Goal: Task Accomplishment & Management: Complete application form

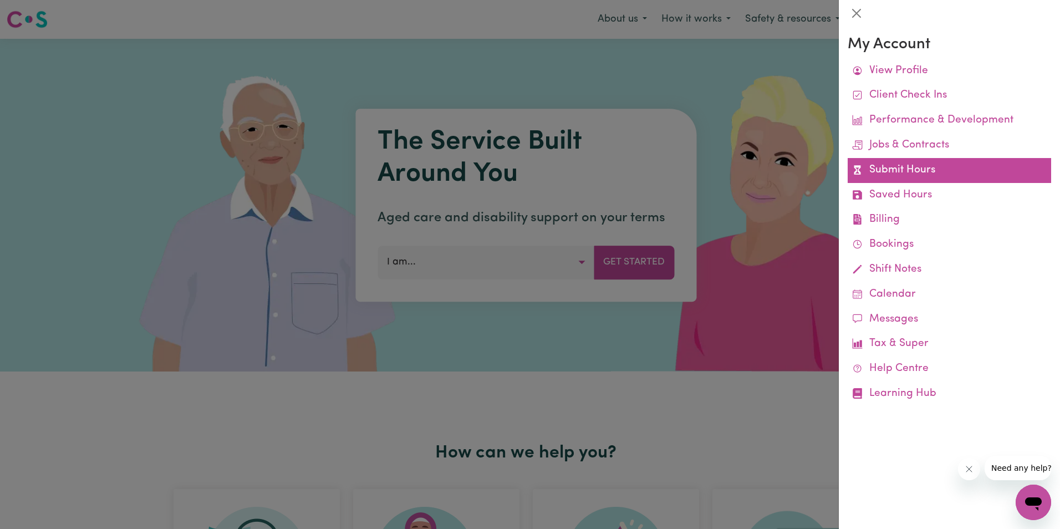
click at [925, 167] on link "Submit Hours" at bounding box center [949, 170] width 203 height 25
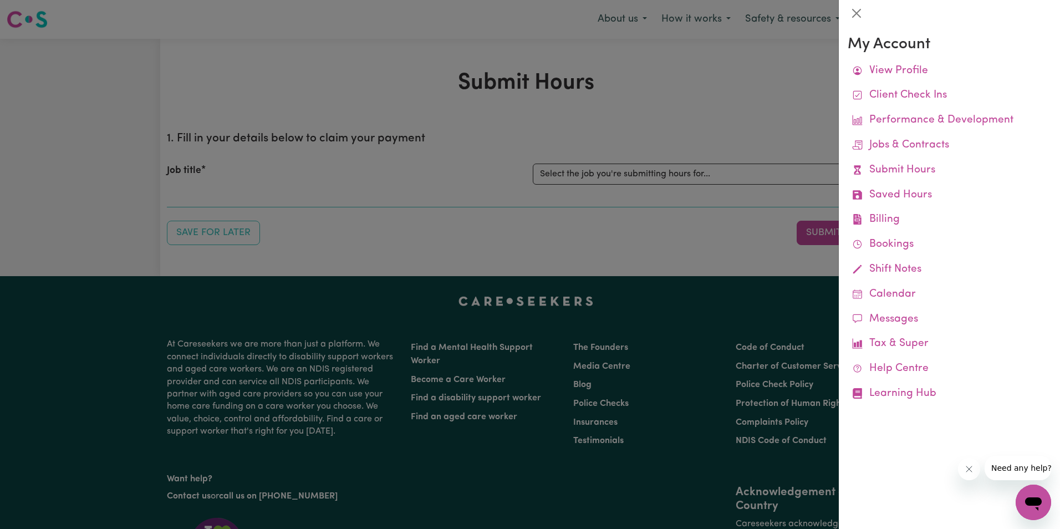
click at [714, 173] on div at bounding box center [530, 264] width 1060 height 529
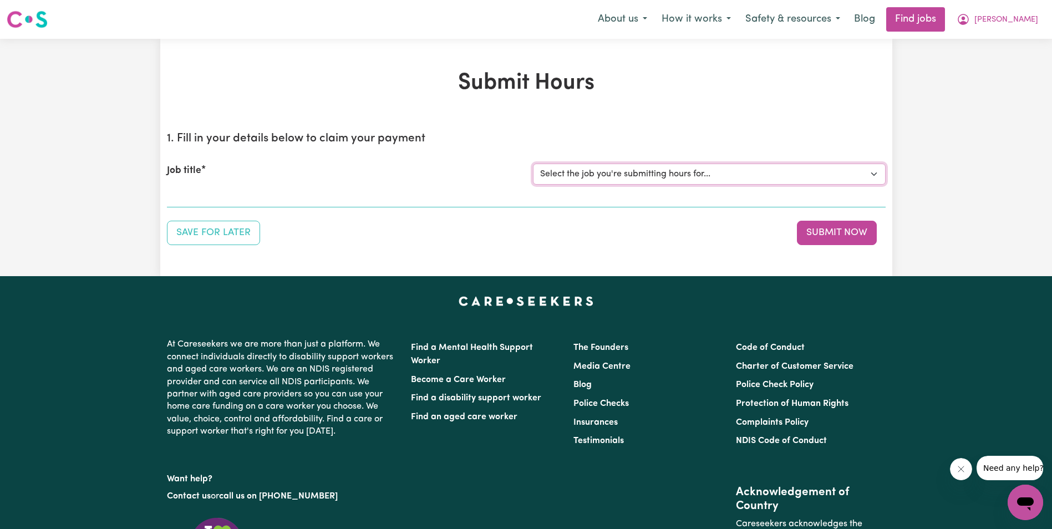
click at [702, 177] on select "Select the job you're submitting hours for... [[PERSON_NAME]] Support Worker in…" at bounding box center [709, 174] width 353 height 21
select select "11643"
click at [533, 164] on select "Select the job you're submitting hours for... [[PERSON_NAME]] Support Worker in…" at bounding box center [709, 174] width 353 height 21
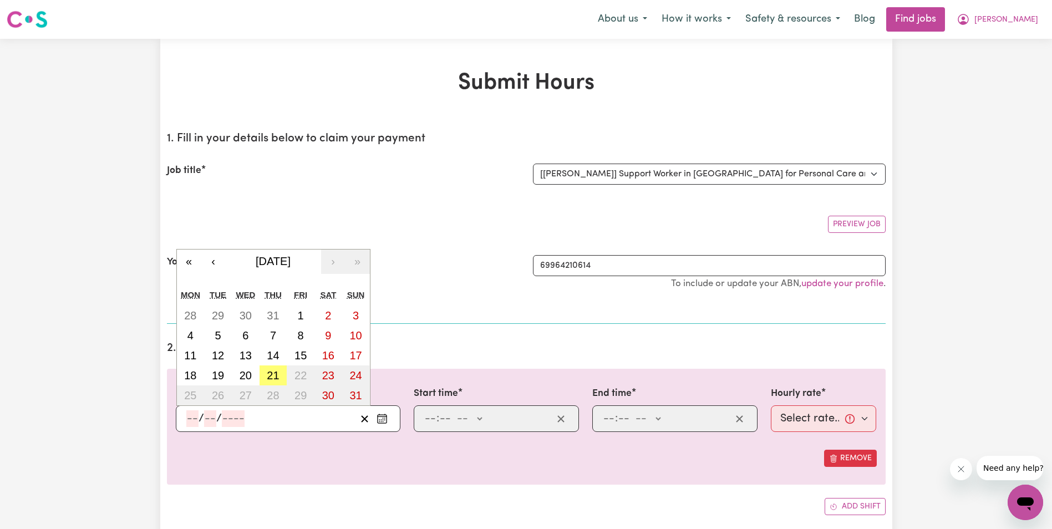
click at [192, 415] on input "number" at bounding box center [192, 418] width 12 height 17
click at [251, 339] on button "6" at bounding box center [246, 335] width 28 height 20
type input "[DATE]"
type input "6"
type input "8"
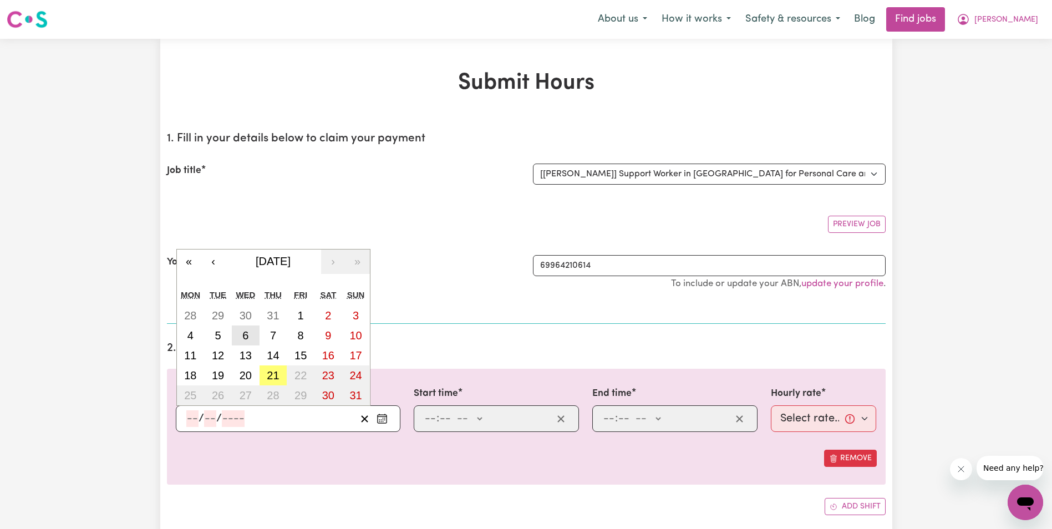
type input "2025"
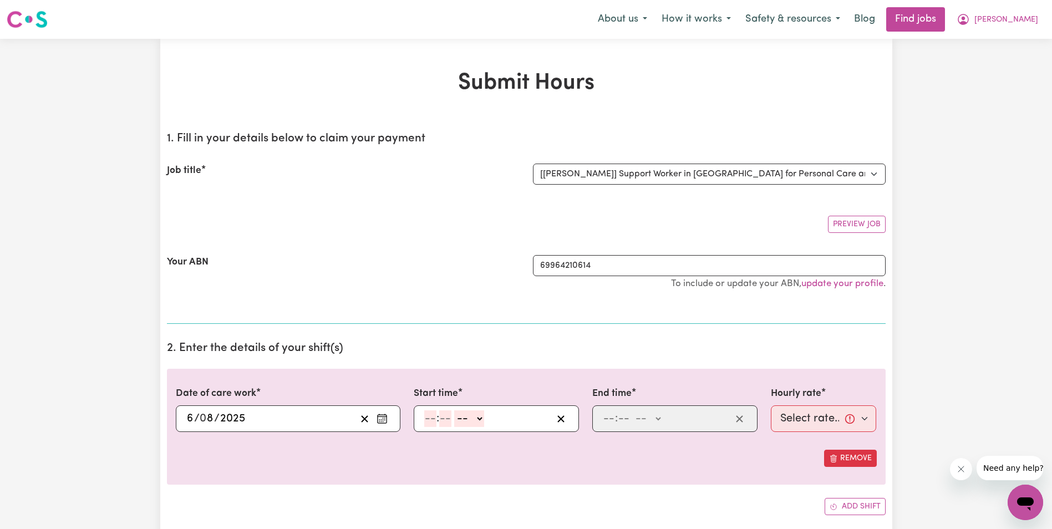
click at [433, 421] on input "number" at bounding box center [430, 418] width 12 height 17
type input "8"
type input "30"
click at [475, 418] on select "-- AM PM" at bounding box center [466, 418] width 30 height 17
select select "am"
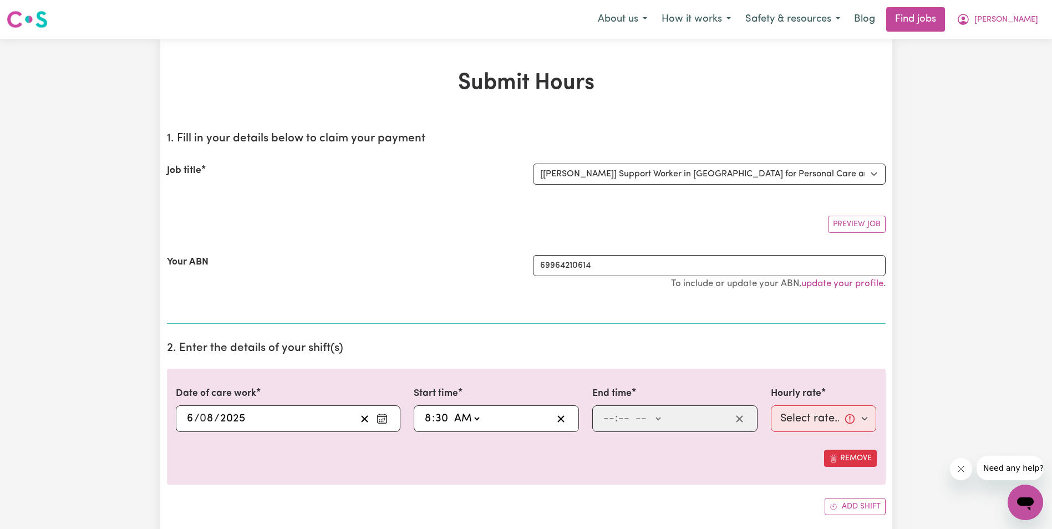
click at [451, 410] on select "-- AM PM" at bounding box center [466, 418] width 30 height 17
type input "08:30"
click at [608, 417] on input "number" at bounding box center [609, 418] width 12 height 17
type input "10"
type input "30"
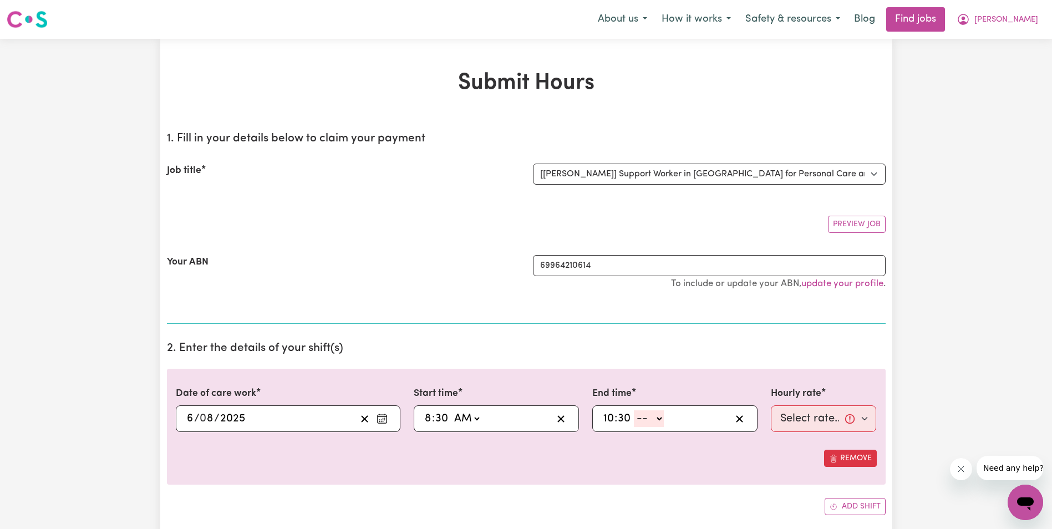
click at [657, 419] on select "-- AM PM" at bounding box center [649, 418] width 30 height 17
select select "am"
click at [634, 410] on select "-- AM PM" at bounding box center [649, 418] width 30 height 17
type input "10:30"
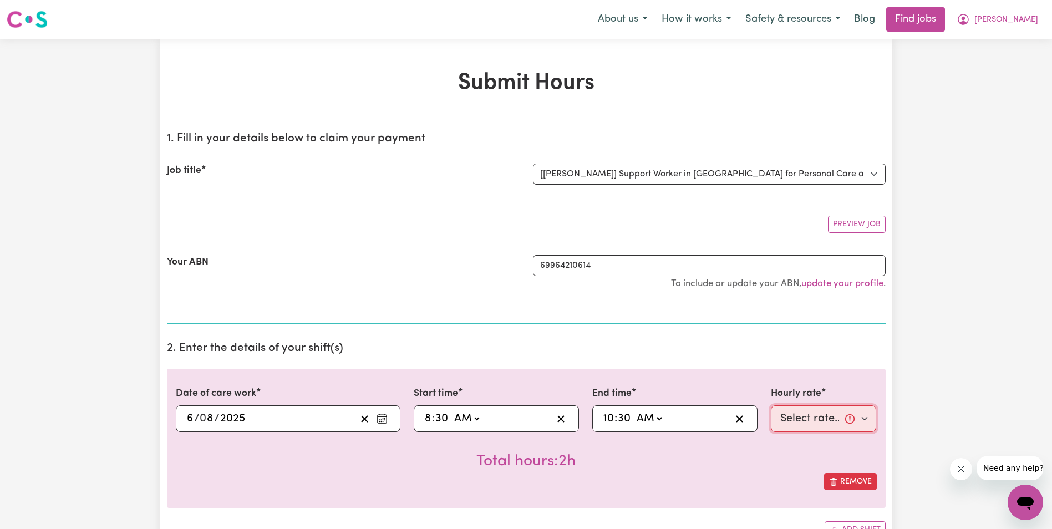
click at [798, 409] on select "Select rate... $63.00 (Weekday) $63.00 ([DATE]) $63.00 ([DATE])" at bounding box center [824, 418] width 106 height 27
